Goal: Obtain resource: Download file/media

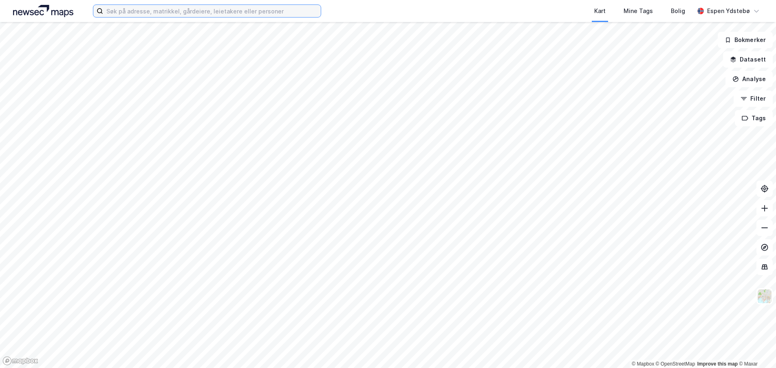
click at [188, 13] on input at bounding box center [212, 11] width 218 height 12
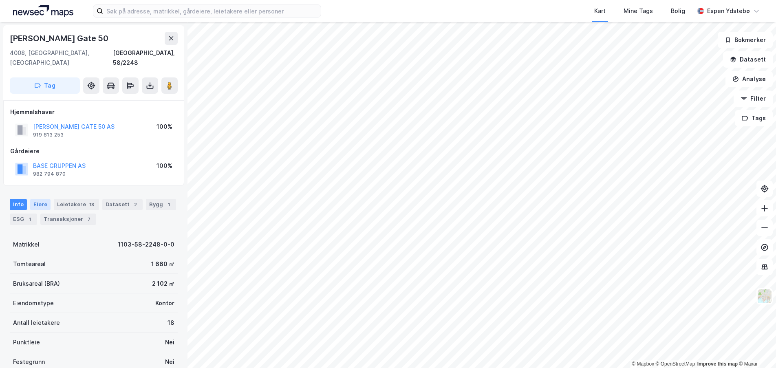
click at [42, 199] on div "Eiere" at bounding box center [40, 204] width 20 height 11
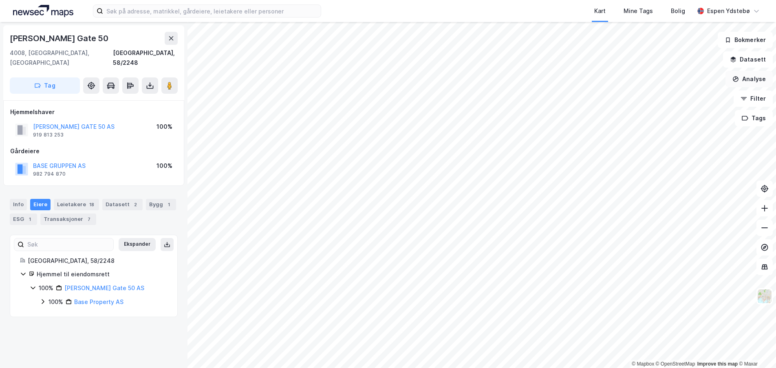
drag, startPoint x: 765, startPoint y: 72, endPoint x: 740, endPoint y: 83, distance: 26.8
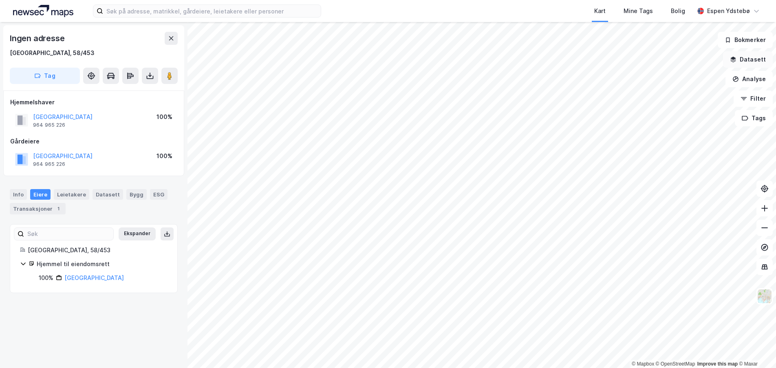
click at [754, 62] on button "Datasett" at bounding box center [748, 59] width 50 height 16
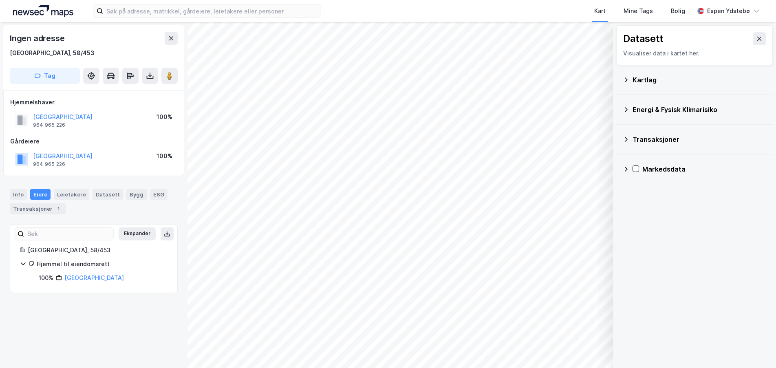
click at [632, 77] on div "Kartlag" at bounding box center [694, 80] width 143 height 20
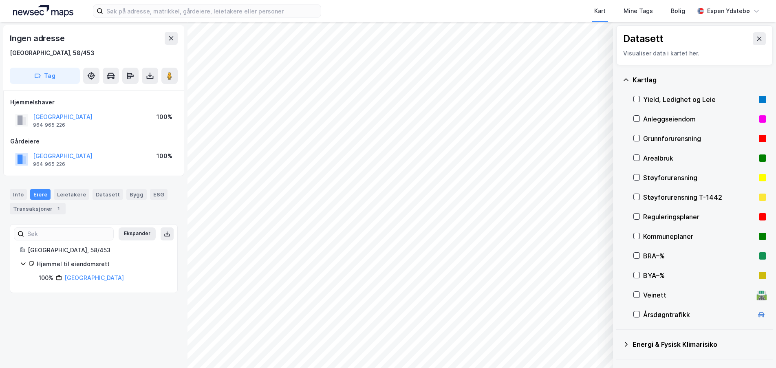
click at [629, 77] on div "Kartlag" at bounding box center [694, 80] width 143 height 20
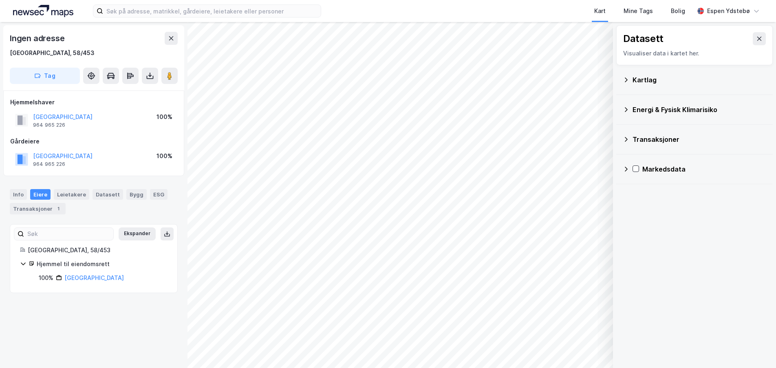
click at [752, 42] on button at bounding box center [758, 38] width 13 height 13
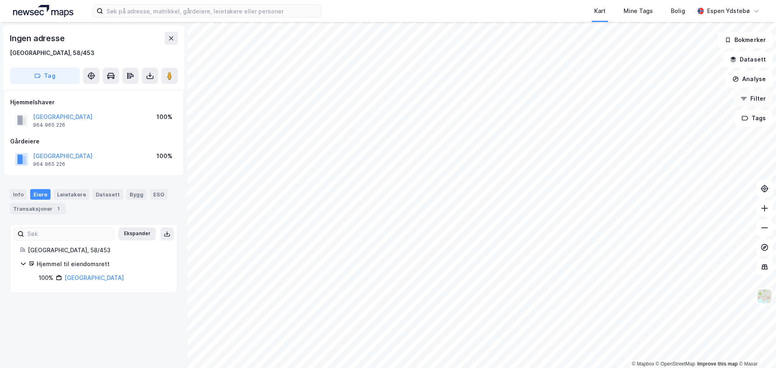
click at [749, 100] on button "Filter" at bounding box center [752, 98] width 39 height 16
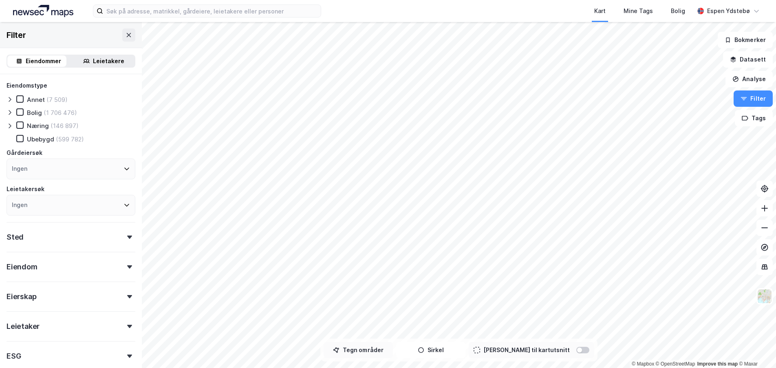
click at [377, 354] on button "Tegn områder" at bounding box center [357, 350] width 69 height 16
click at [386, 349] on button "Tegn områder" at bounding box center [357, 350] width 69 height 16
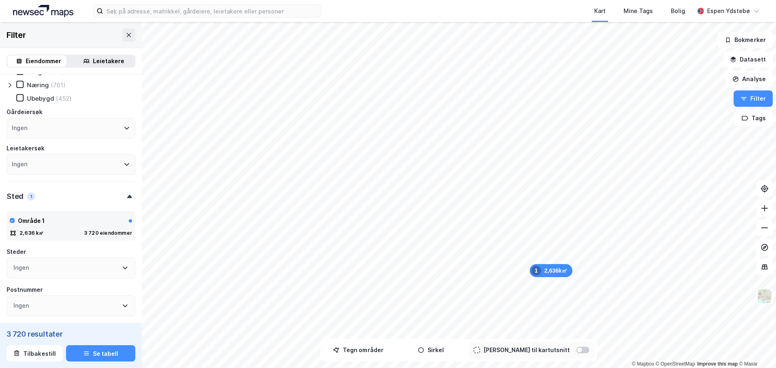
scroll to position [200, 0]
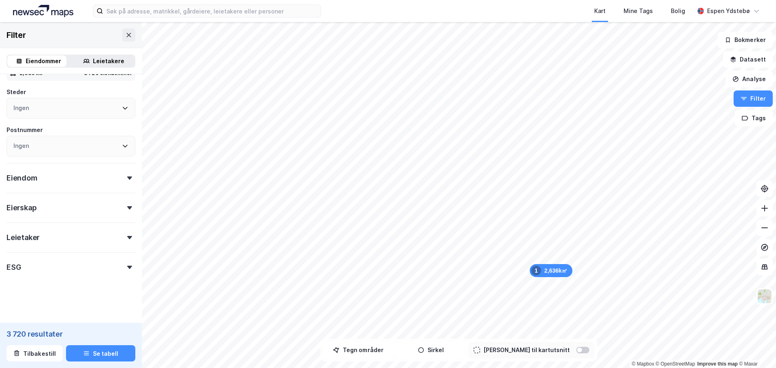
click at [59, 176] on div "Eiendom" at bounding box center [71, 174] width 129 height 23
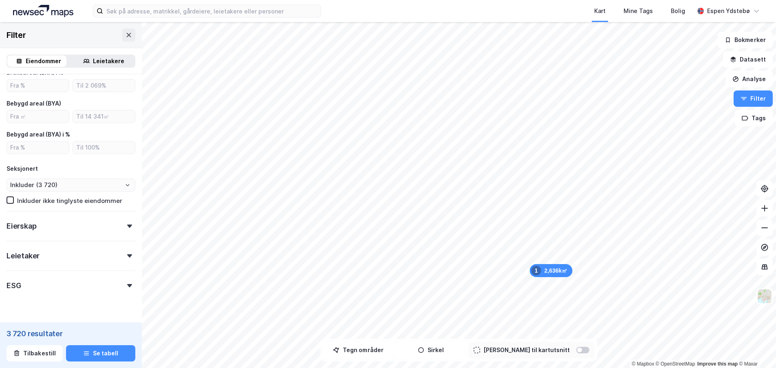
scroll to position [406, 0]
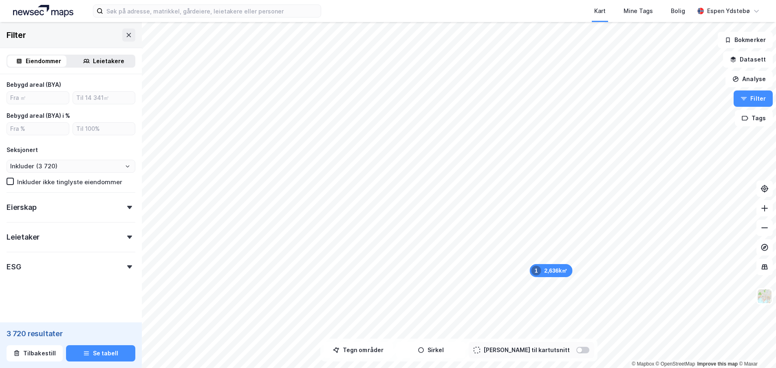
click at [68, 204] on div "Eierskap" at bounding box center [71, 203] width 129 height 23
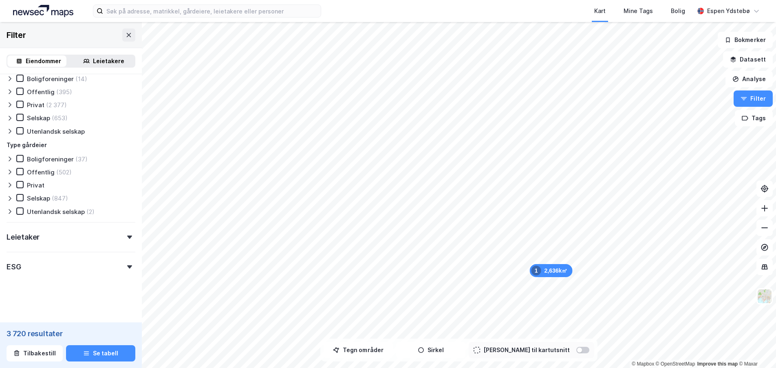
scroll to position [528, 0]
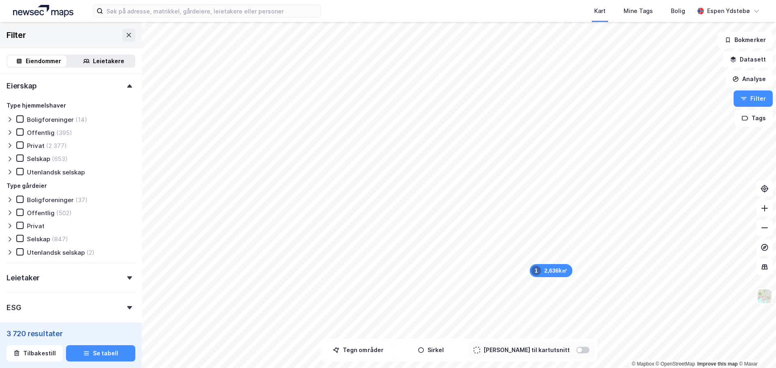
click at [44, 244] on div "Type gårdeier Boligforeninger (37) Offentlig (502) Privat Selskap (847) Utenlan…" at bounding box center [71, 218] width 129 height 75
click at [41, 240] on div "Selskap" at bounding box center [38, 239] width 23 height 8
type input "Inkluder (818)"
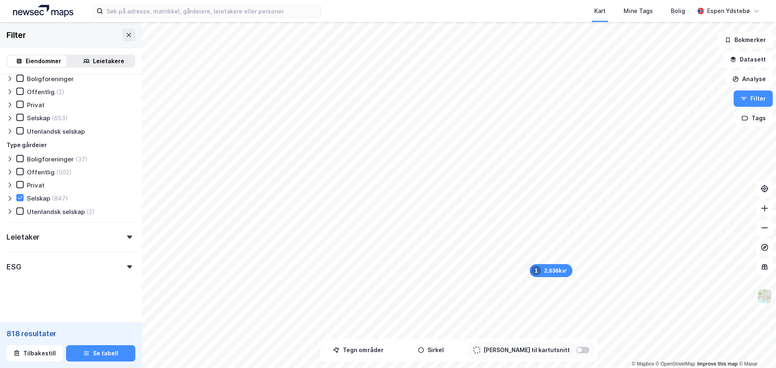
click at [92, 67] on div "Eiendommer Leietakere" at bounding box center [71, 61] width 129 height 13
drag, startPoint x: 92, startPoint y: 63, endPoint x: 47, endPoint y: 62, distance: 44.8
click at [93, 63] on div "Leietakere" at bounding box center [108, 61] width 31 height 10
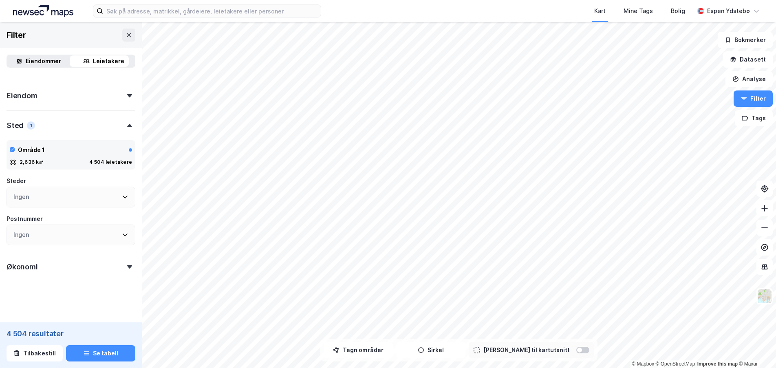
scroll to position [299, 0]
click at [46, 60] on div "Eiendommer" at bounding box center [43, 61] width 35 height 10
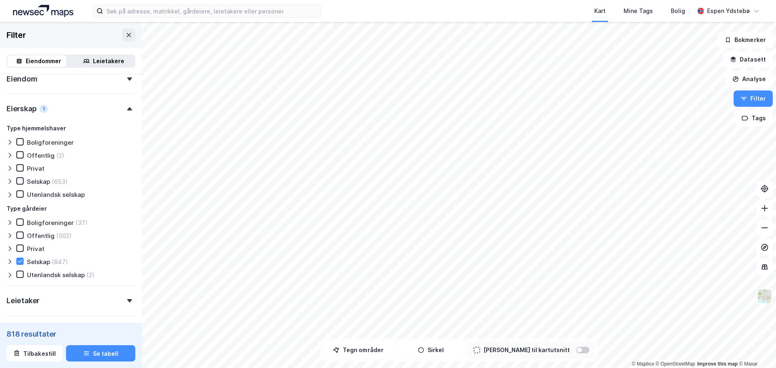
click at [121, 123] on div "Type hjemmelshaver Boligforeninger Offentlig (2) Privat Selskap (653) Utenlands…" at bounding box center [71, 160] width 129 height 75
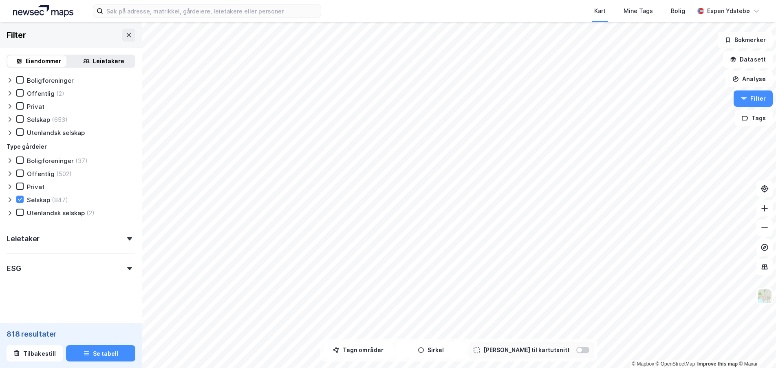
scroll to position [363, 0]
click at [127, 239] on icon at bounding box center [129, 237] width 5 height 3
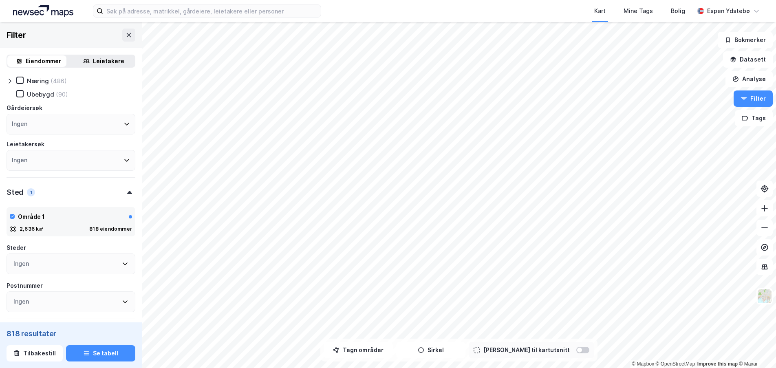
scroll to position [0, 0]
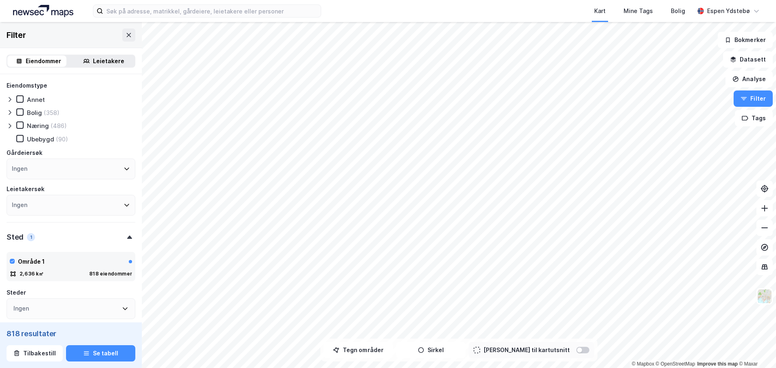
click at [88, 59] on div "Leietakere" at bounding box center [104, 60] width 62 height 11
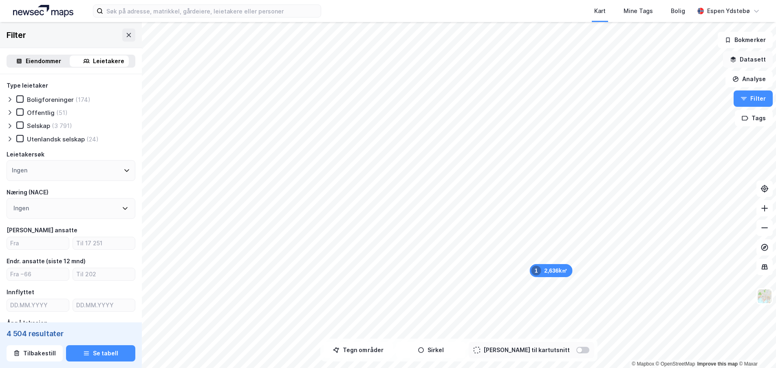
click at [762, 62] on button "Datasett" at bounding box center [748, 59] width 50 height 16
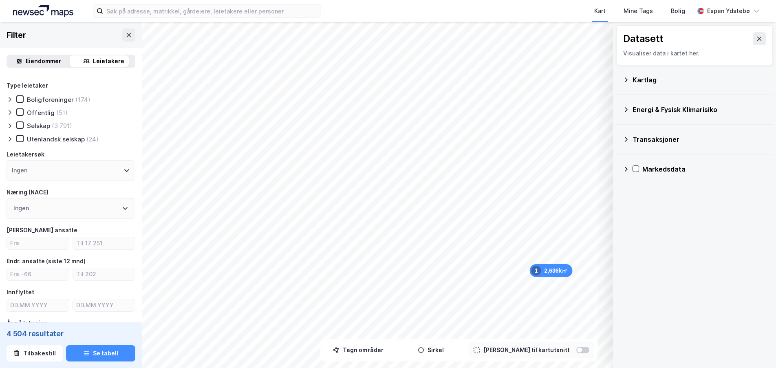
click at [654, 75] on div "Kartlag" at bounding box center [699, 80] width 134 height 10
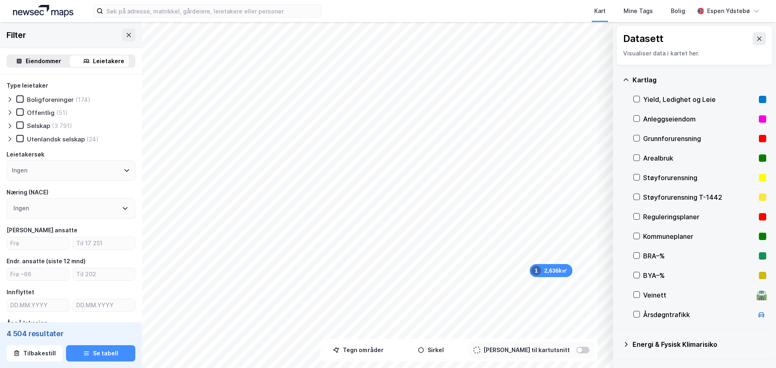
click at [647, 85] on div "Kartlag" at bounding box center [694, 80] width 143 height 20
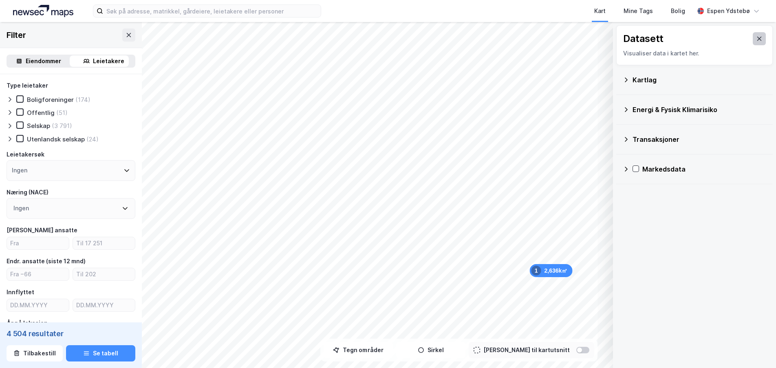
click at [758, 38] on button at bounding box center [758, 38] width 13 height 13
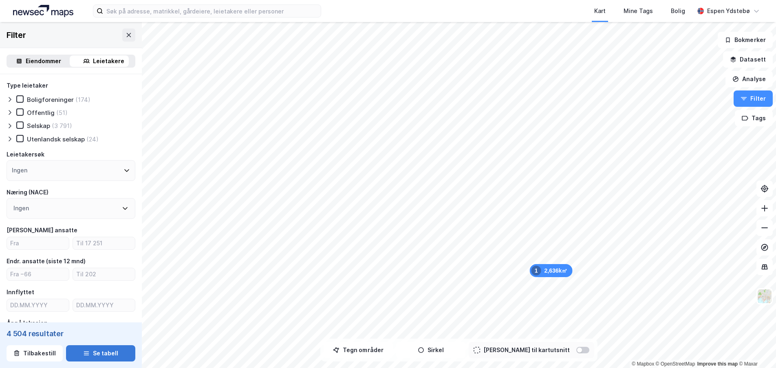
click at [92, 354] on button "Se tabell" at bounding box center [100, 353] width 69 height 16
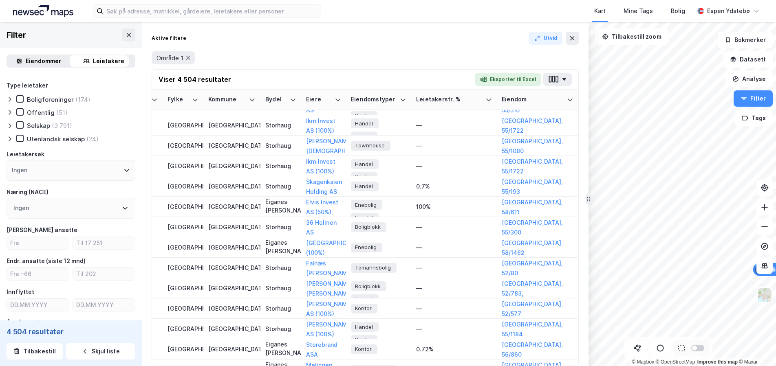
scroll to position [4069, 1426]
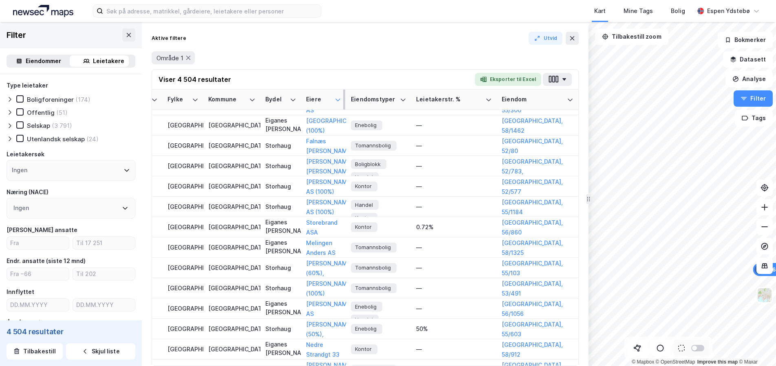
click at [334, 102] on icon at bounding box center [337, 100] width 7 height 7
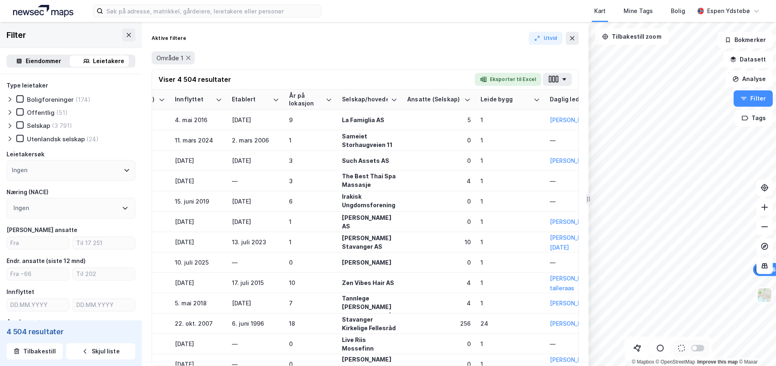
scroll to position [0, 1426]
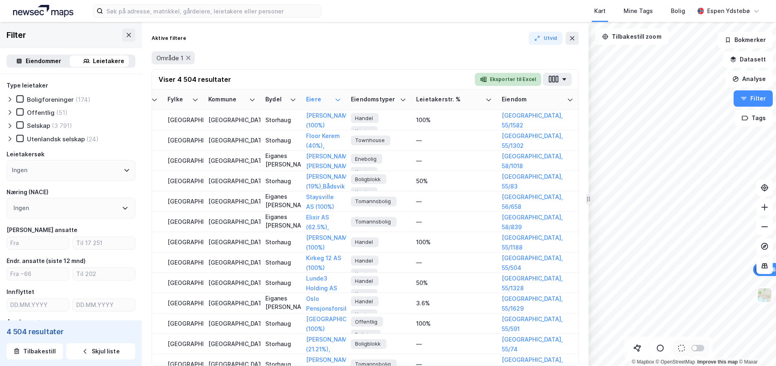
click at [517, 81] on button "Eksporter til Excel" at bounding box center [508, 79] width 66 height 13
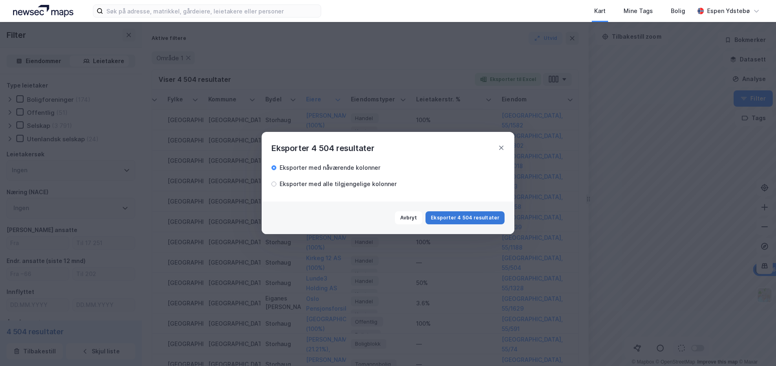
click at [462, 216] on button "Eksporter 4 504 resultater" at bounding box center [464, 217] width 79 height 13
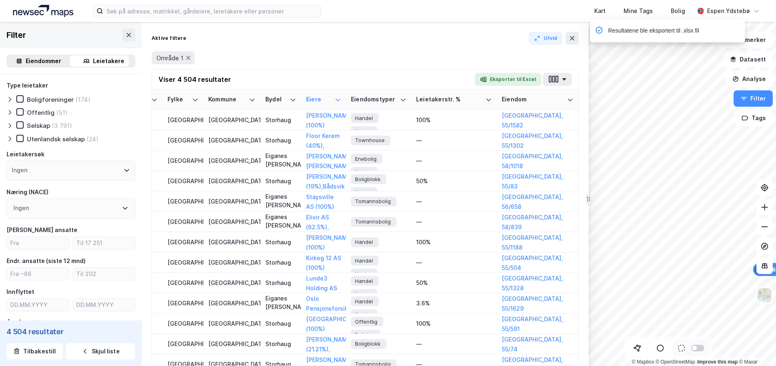
click at [246, 49] on div "Område 1" at bounding box center [365, 57] width 427 height 23
click at [125, 34] on icon at bounding box center [128, 35] width 7 height 7
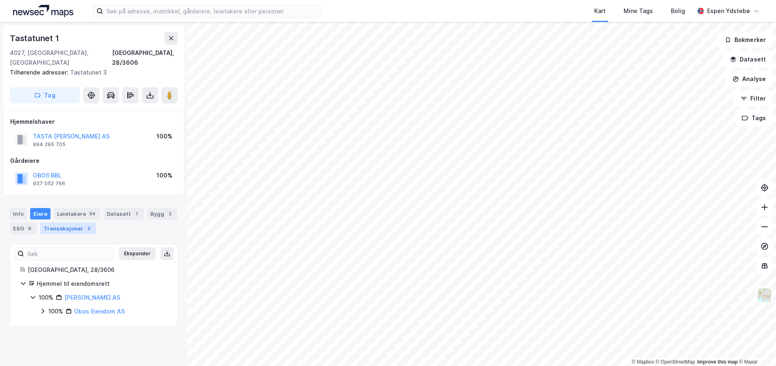
click at [69, 223] on div "Transaksjoner 2" at bounding box center [68, 228] width 56 height 11
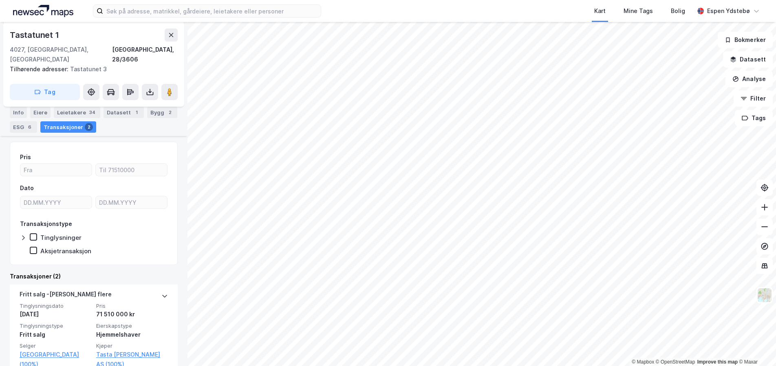
scroll to position [200, 0]
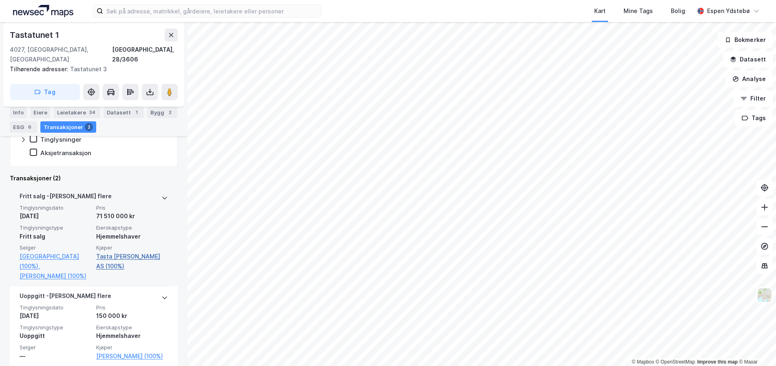
click at [114, 252] on link "Tasta [PERSON_NAME] AS (100%)" at bounding box center [132, 262] width 72 height 20
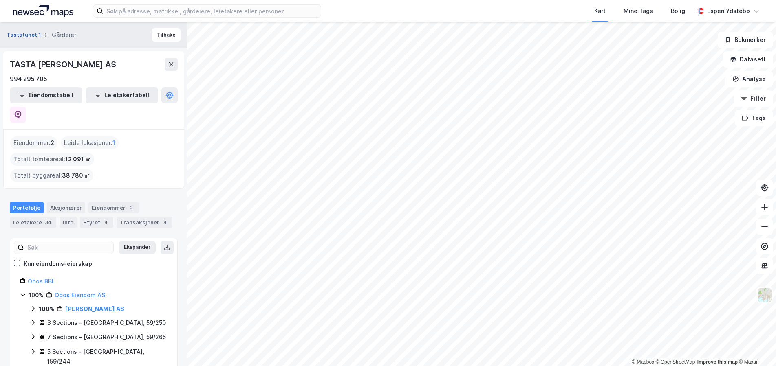
click at [31, 34] on button "Tastatunet 1" at bounding box center [25, 35] width 36 height 8
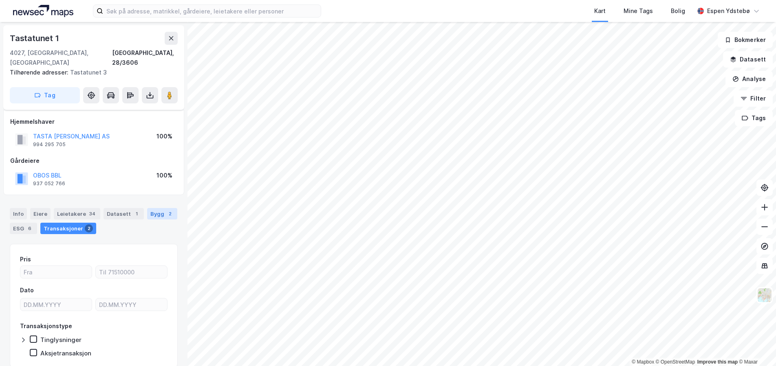
scroll to position [21, 0]
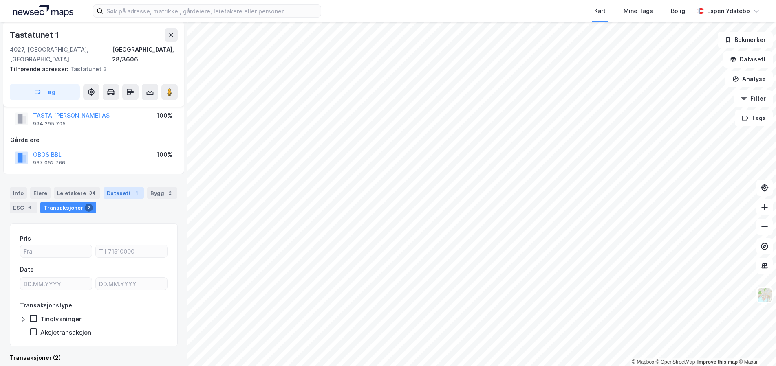
click at [127, 187] on div "Datasett 1" at bounding box center [123, 192] width 40 height 11
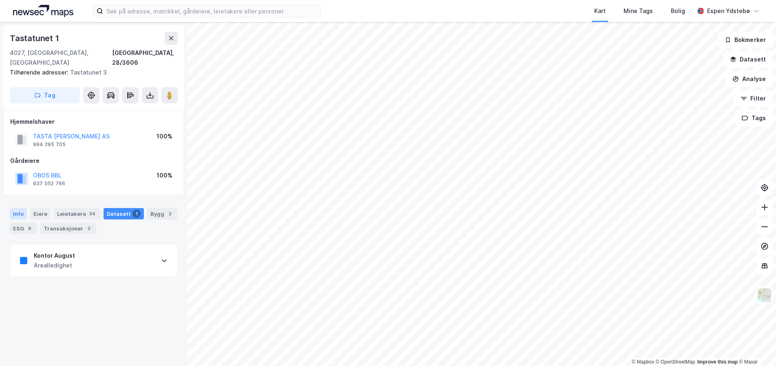
click at [20, 208] on div "Info" at bounding box center [18, 213] width 17 height 11
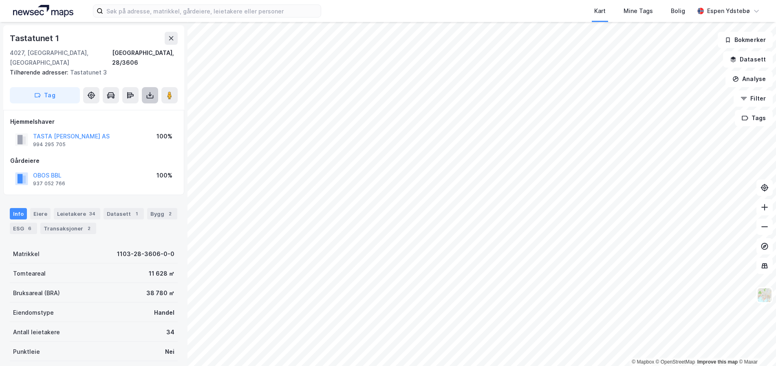
click at [150, 91] on icon at bounding box center [150, 95] width 8 height 8
click at [140, 105] on div "Last ned grunnbok" at bounding box center [114, 111] width 87 height 13
